Goal: Task Accomplishment & Management: Use online tool/utility

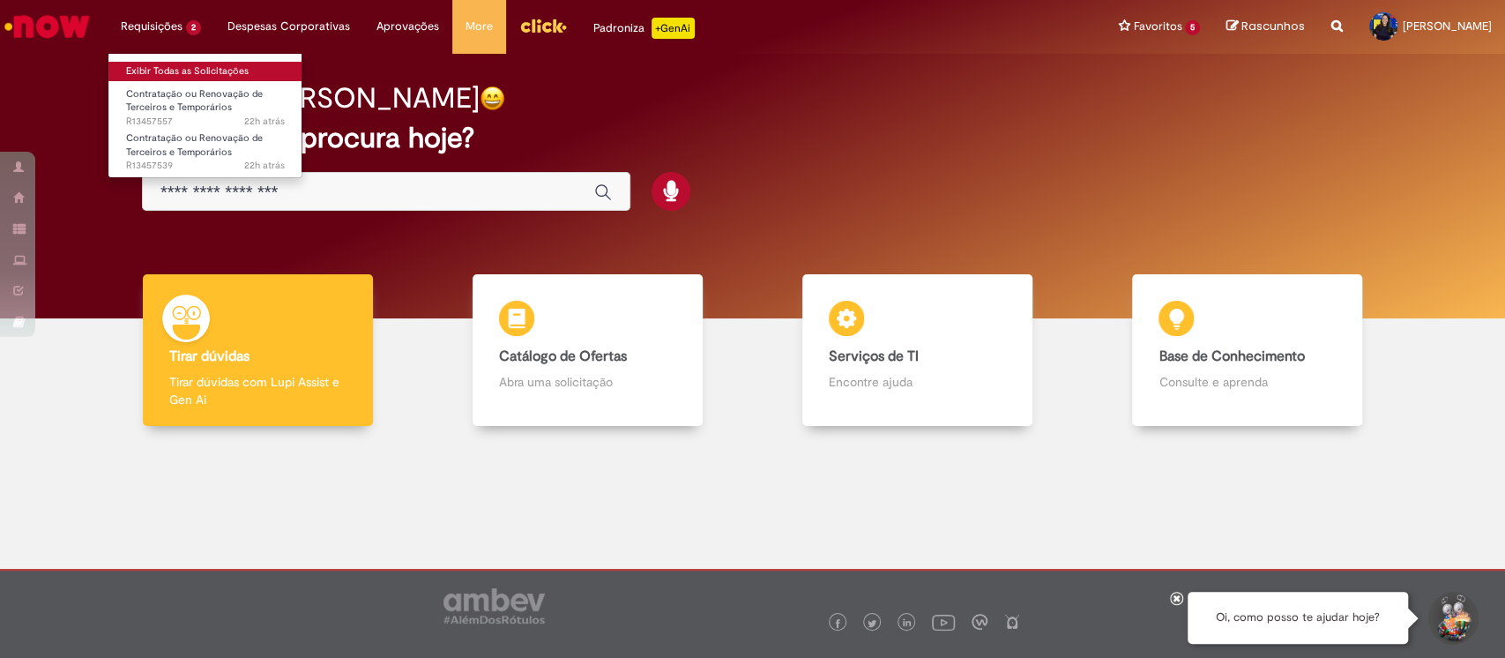
click at [179, 71] on link "Exibir Todas as Solicitações" at bounding box center [205, 71] width 194 height 19
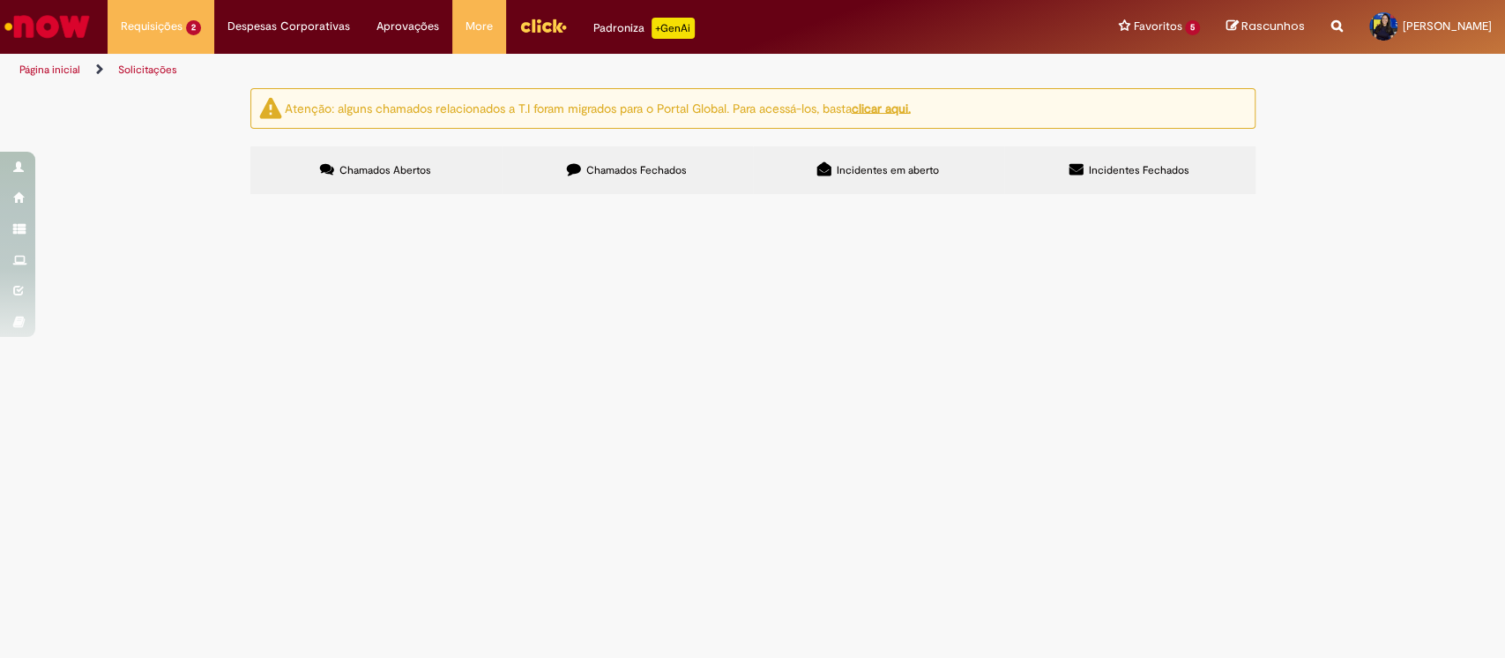
click at [0, 0] on span "R13457557" at bounding box center [0, 0] width 0 height 0
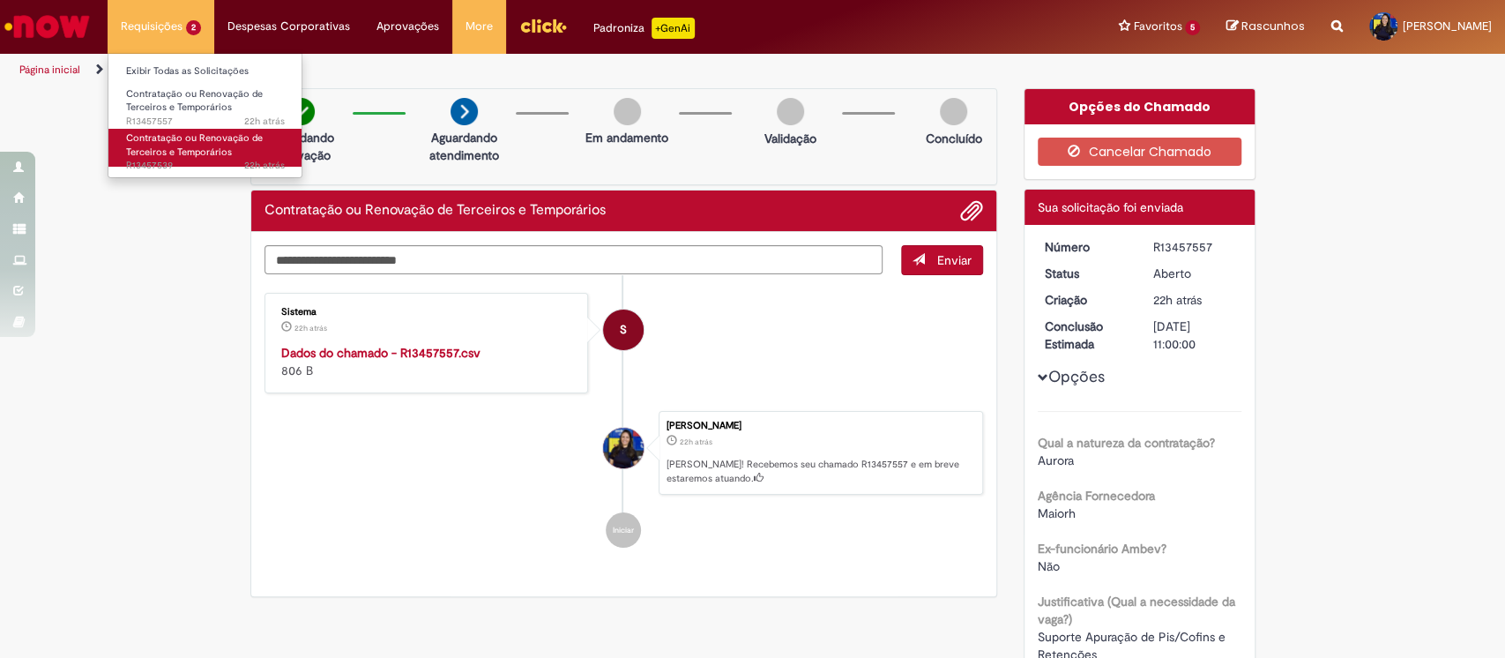
click at [178, 154] on span "Contratação ou Renovação de Terceiros e Temporários" at bounding box center [194, 144] width 137 height 27
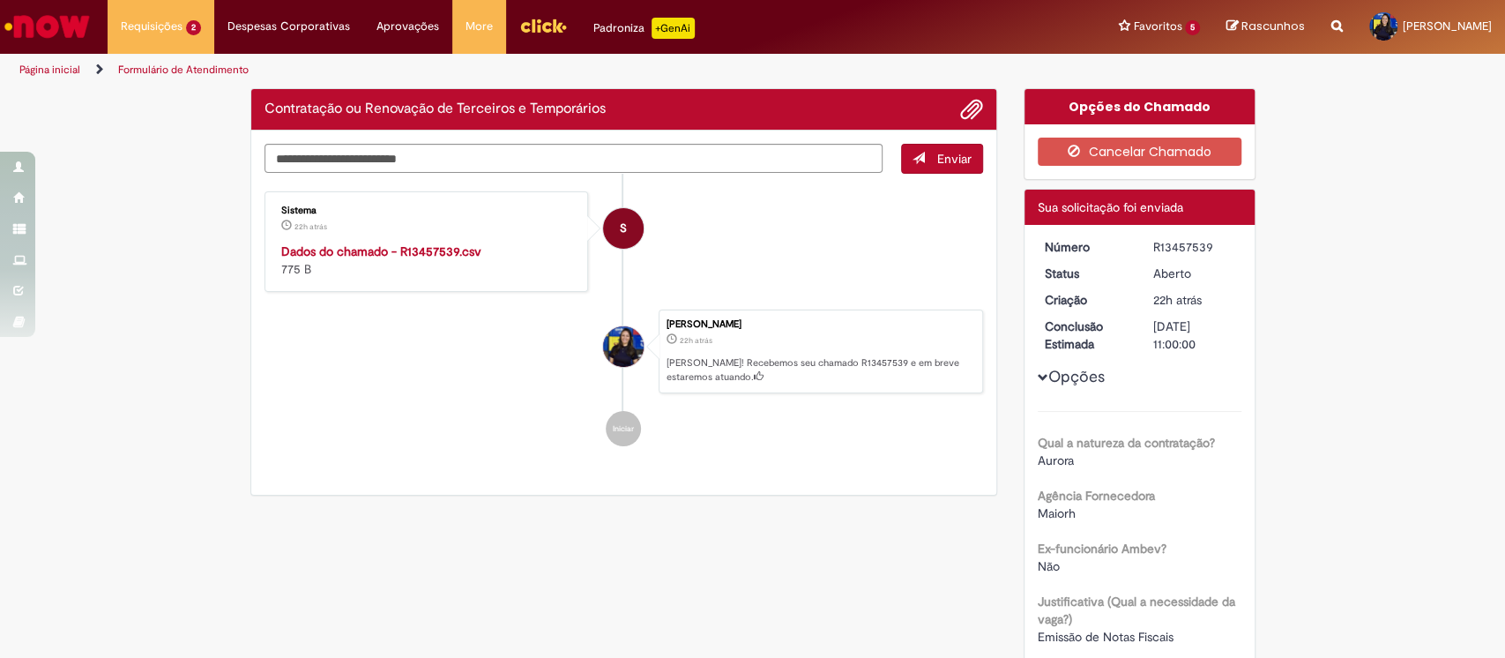
click at [52, 20] on img "Ir para a Homepage" at bounding box center [47, 26] width 91 height 35
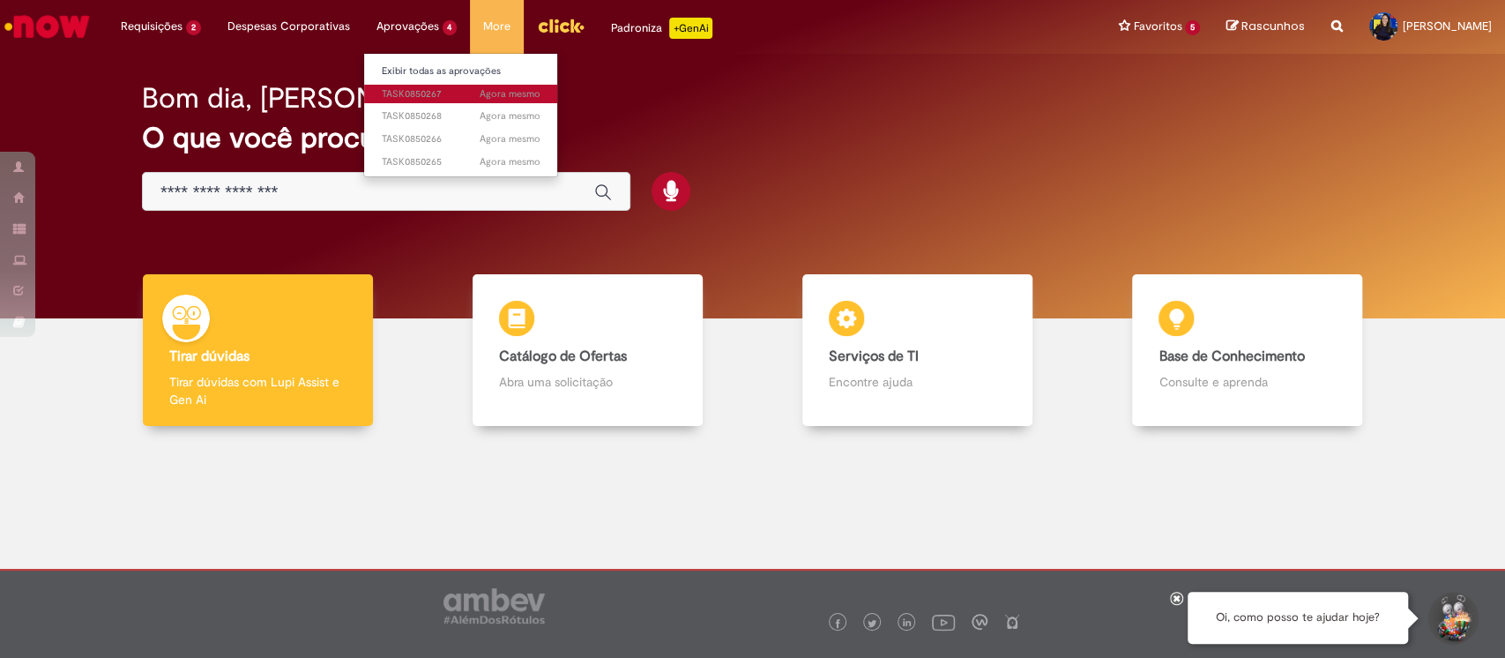
click at [427, 89] on span "Agora mesmo Agora mesmo TASK0850267" at bounding box center [461, 94] width 159 height 14
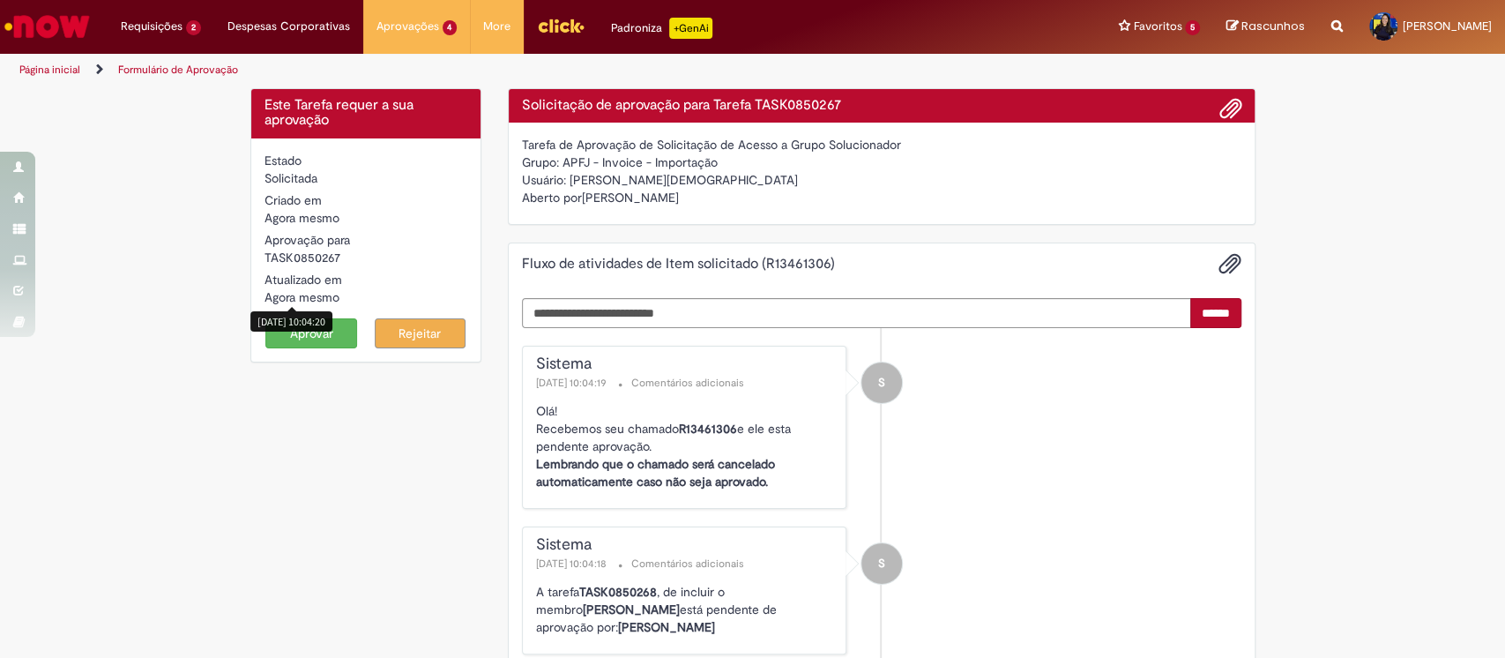
click at [309, 331] on div "29/08/2025 10:04:20" at bounding box center [291, 321] width 82 height 20
click at [304, 340] on button "Aprovar" at bounding box center [311, 333] width 92 height 30
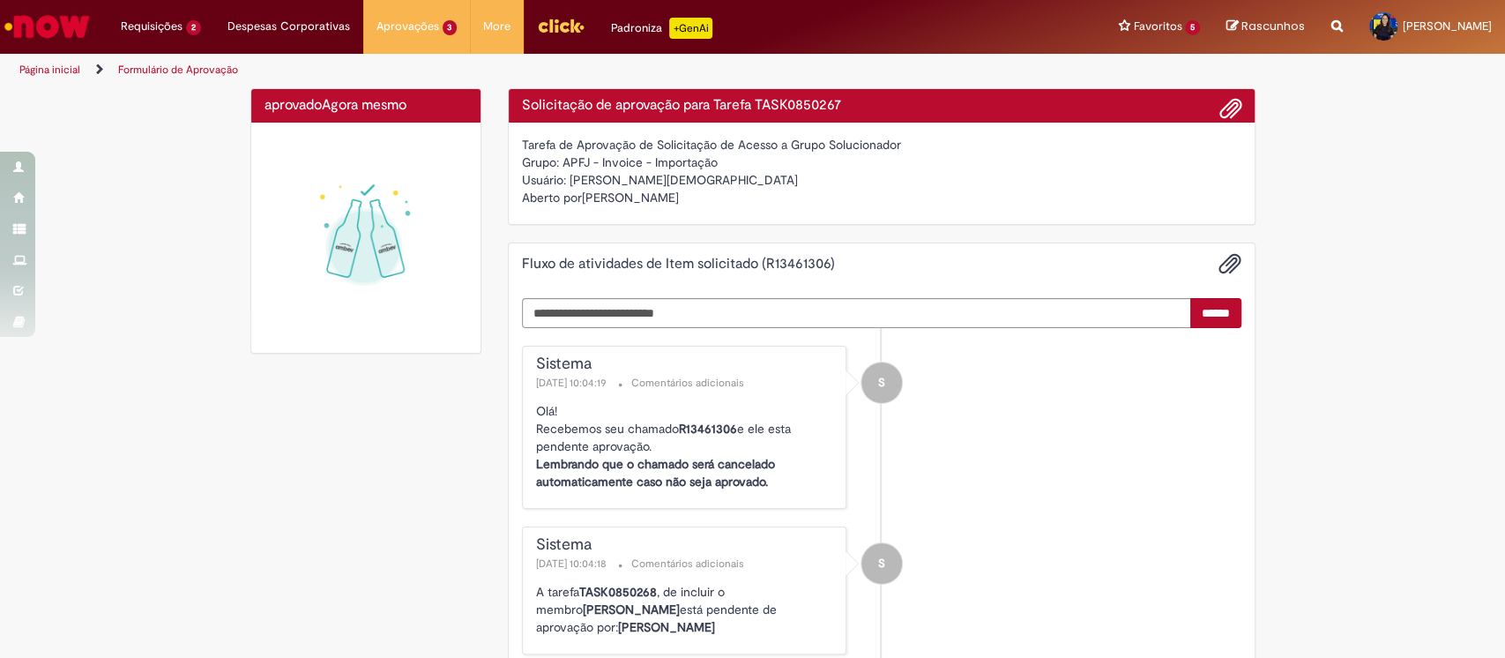
click at [404, 19] on li "Aprovações 3 Exibir todas as aprovações Agora mesmo Agora mesmo TASK0850265 Ago…" at bounding box center [417, 26] width 108 height 53
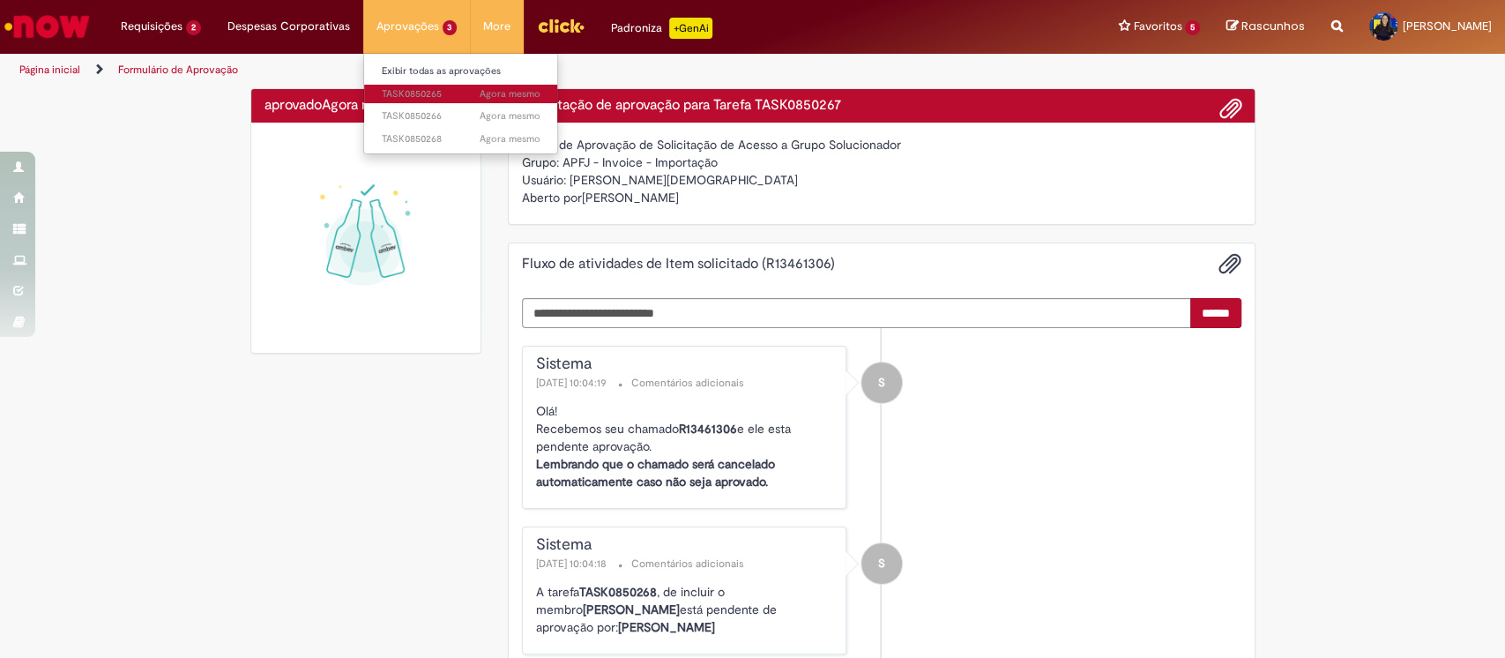
click at [413, 86] on link "Agora mesmo Agora mesmo TASK0850265" at bounding box center [461, 94] width 194 height 19
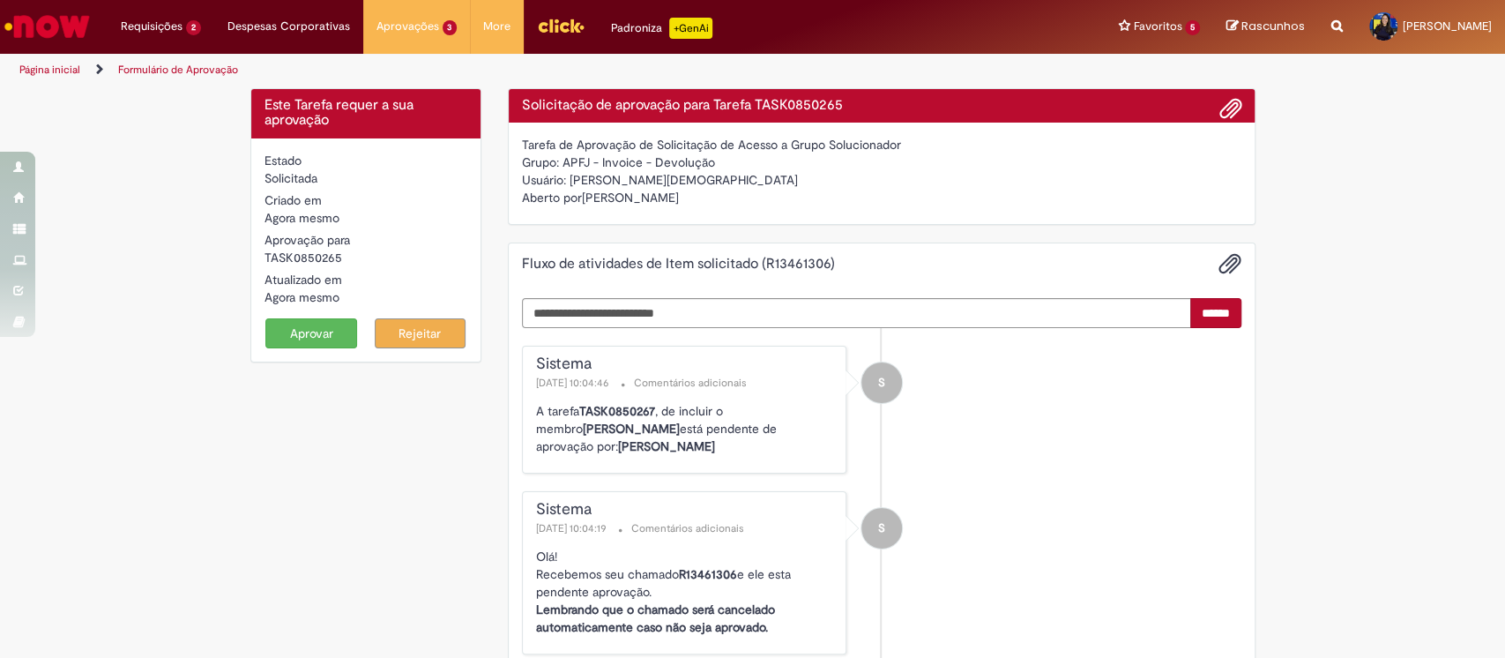
click at [335, 323] on button "Aprovar" at bounding box center [311, 333] width 92 height 30
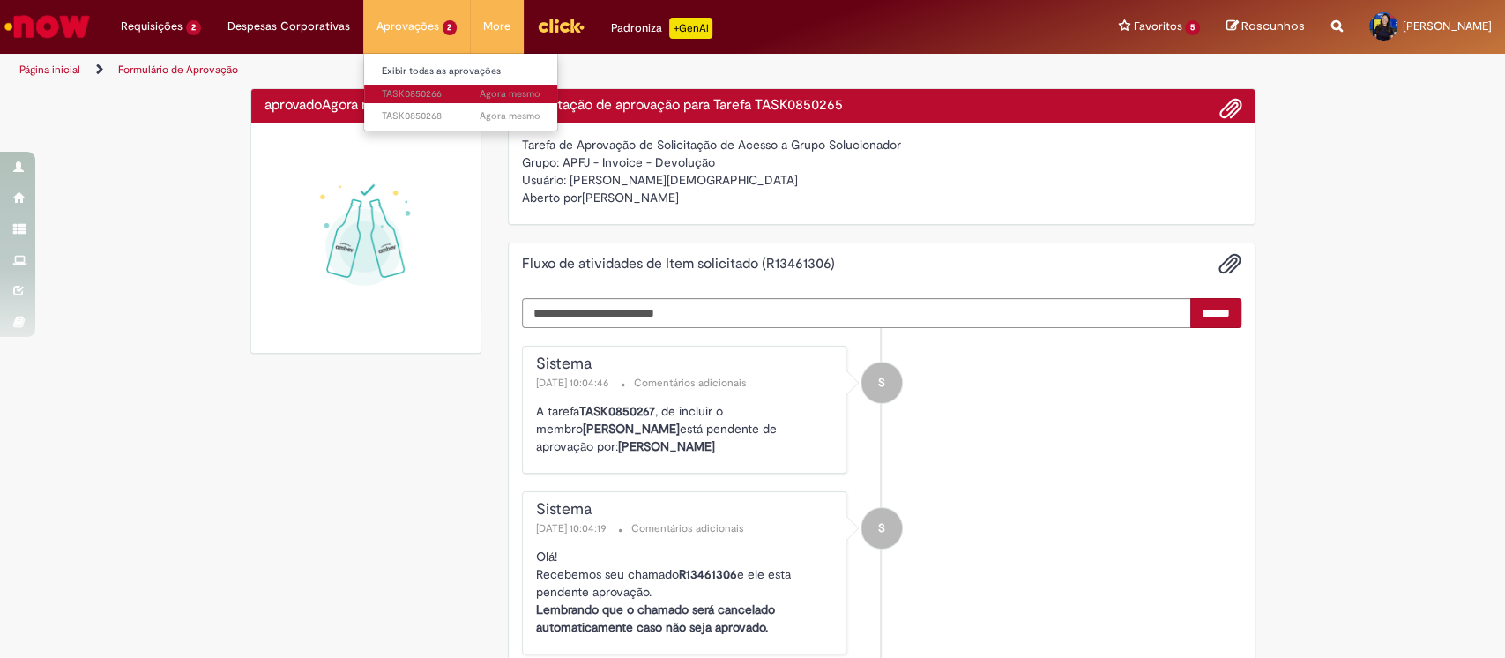
click at [402, 96] on span "Agora mesmo Agora mesmo TASK0850266" at bounding box center [461, 94] width 159 height 14
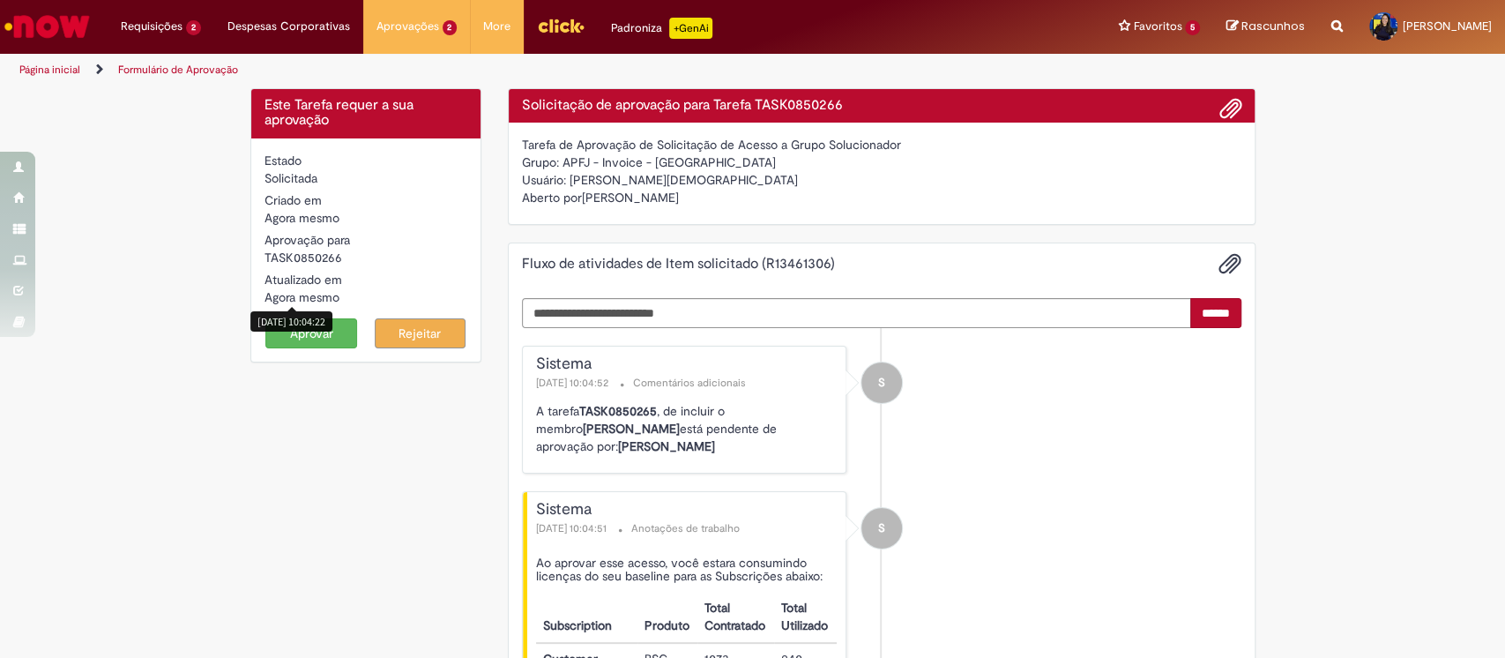
click at [310, 334] on div "29/08/2025 10:04:22" at bounding box center [291, 321] width 82 height 29
click at [295, 338] on button "Aprovar" at bounding box center [311, 333] width 92 height 30
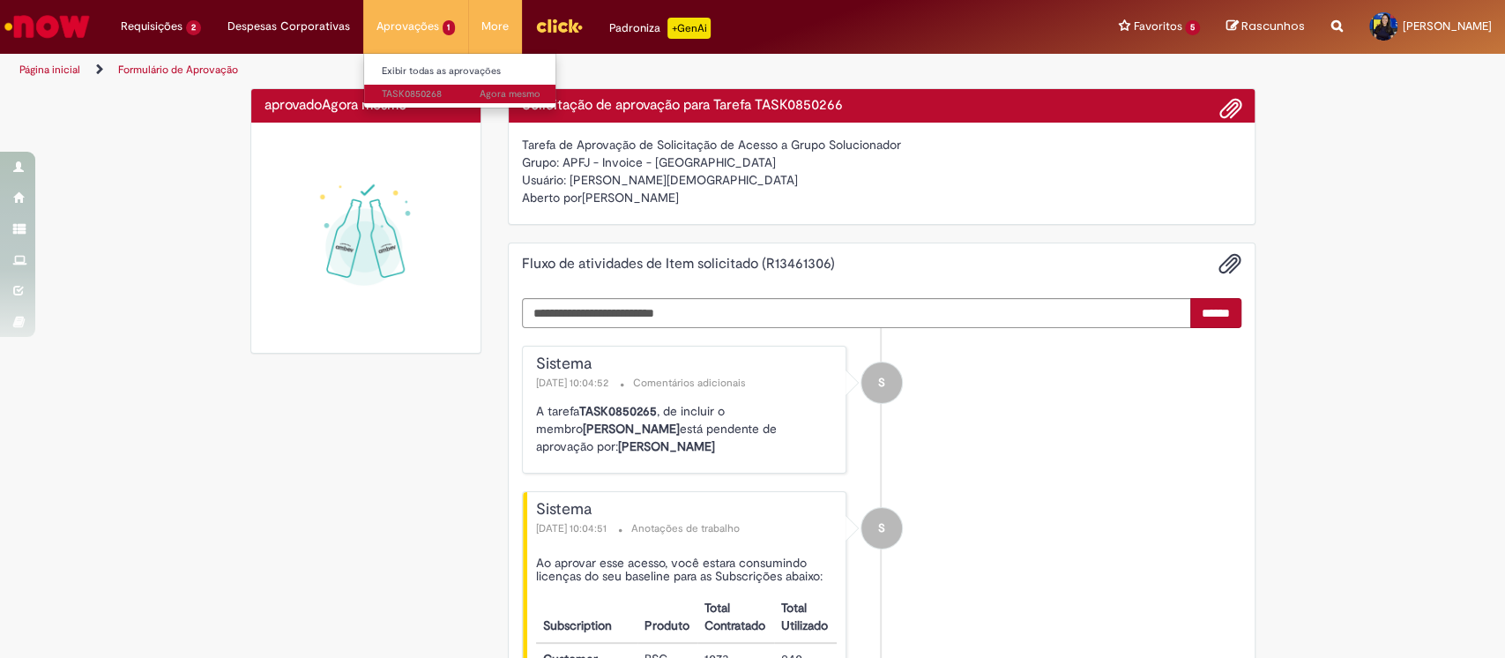
click at [416, 94] on span "Agora mesmo Agora mesmo TASK0850268" at bounding box center [461, 94] width 159 height 14
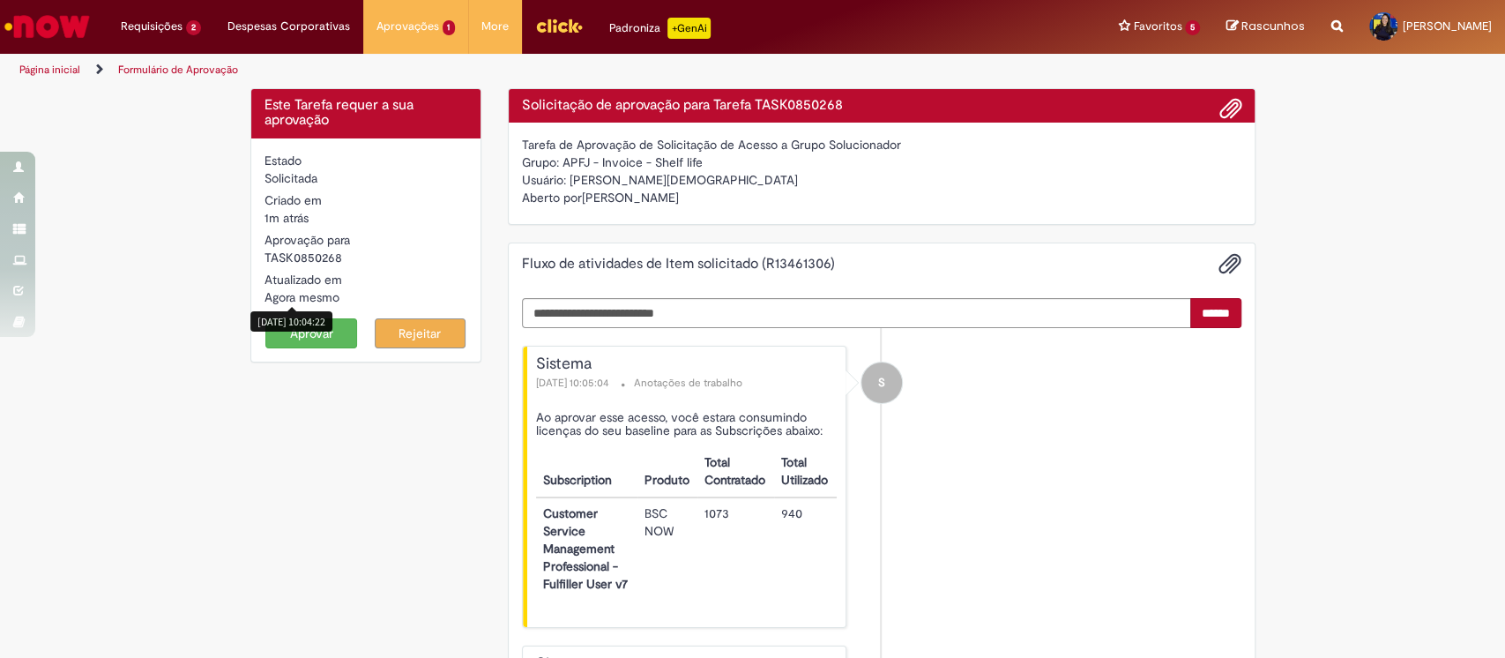
click at [316, 324] on div "29/08/2025 10:04:22" at bounding box center [291, 321] width 82 height 20
click at [320, 339] on button "Aprovar" at bounding box center [311, 333] width 92 height 30
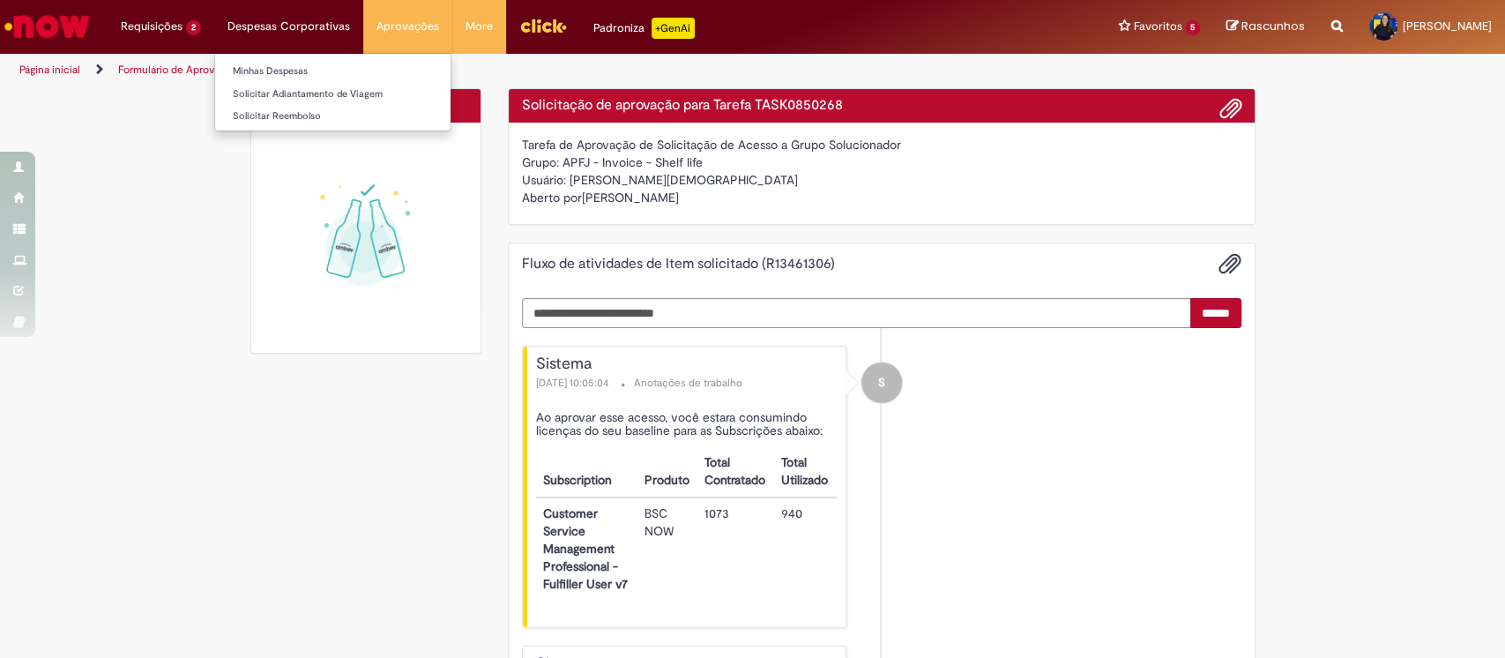
click at [214, 25] on li "Despesas Corporativas Minhas Despesas Solicitar Adiantamento de Viagem Solicita…" at bounding box center [161, 26] width 107 height 53
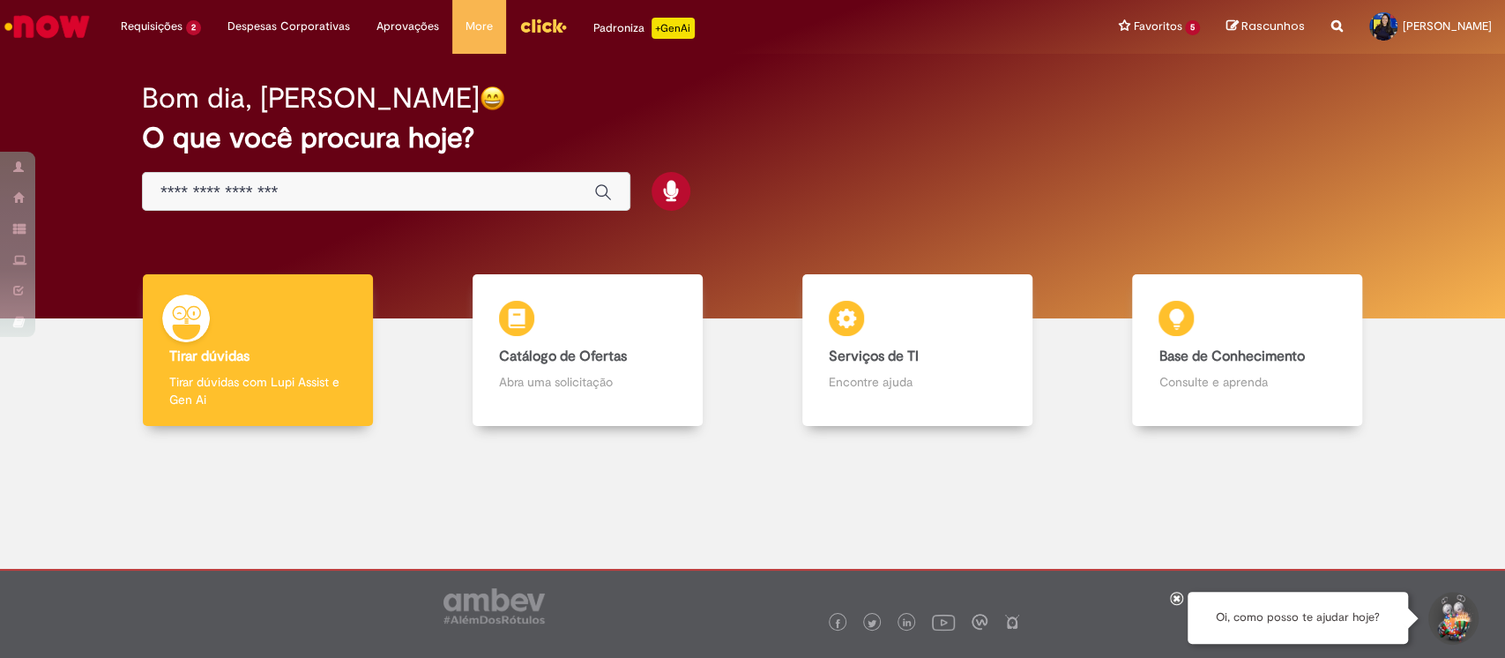
click at [62, 31] on img "Ir para a Homepage" at bounding box center [47, 26] width 91 height 35
